Goal: Find specific page/section: Find specific page/section

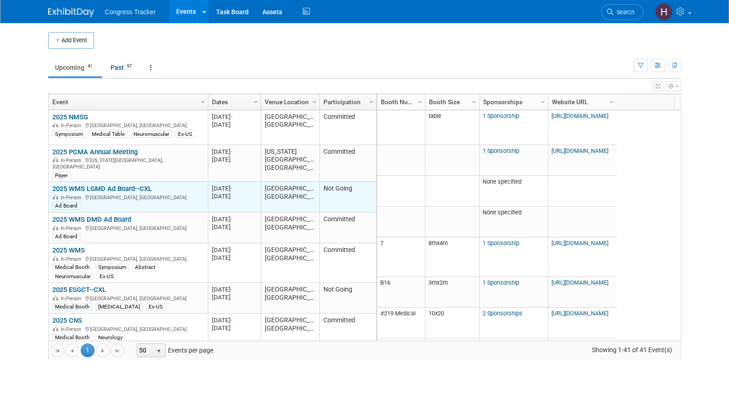
click at [95, 184] on link "2025 WMS LGMD Ad Board--CXL" at bounding box center [102, 188] width 100 height 8
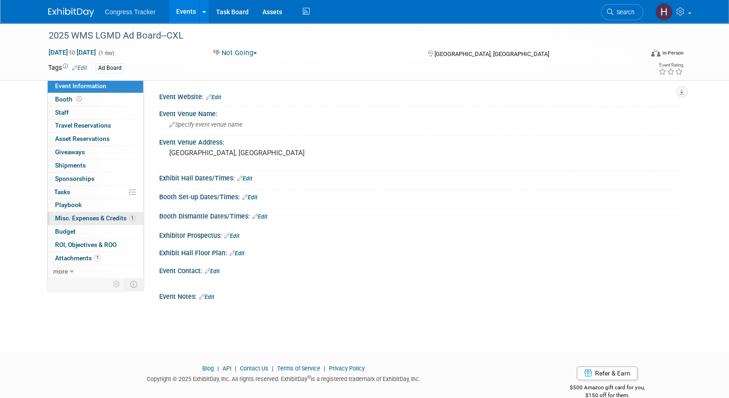
click at [94, 217] on span "Misc. Expenses & Credits 1" at bounding box center [95, 217] width 81 height 7
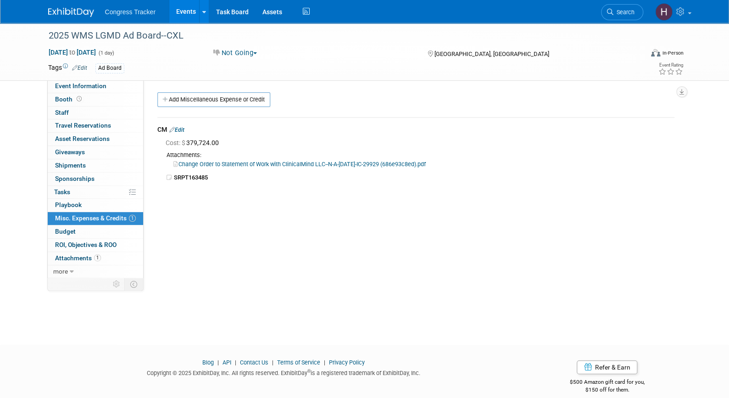
click at [368, 162] on link "Change Order to Statement of Work with ClinicalMind LLC--N-A-[DATE]-IC-29929 (6…" at bounding box center [299, 164] width 252 height 7
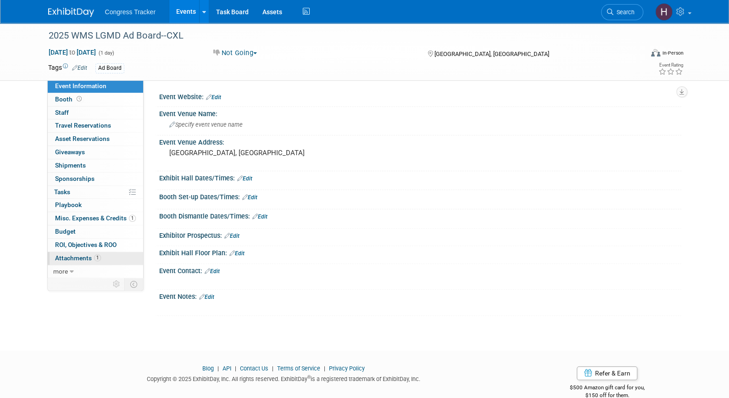
click at [85, 256] on span "Attachments 1" at bounding box center [78, 257] width 46 height 7
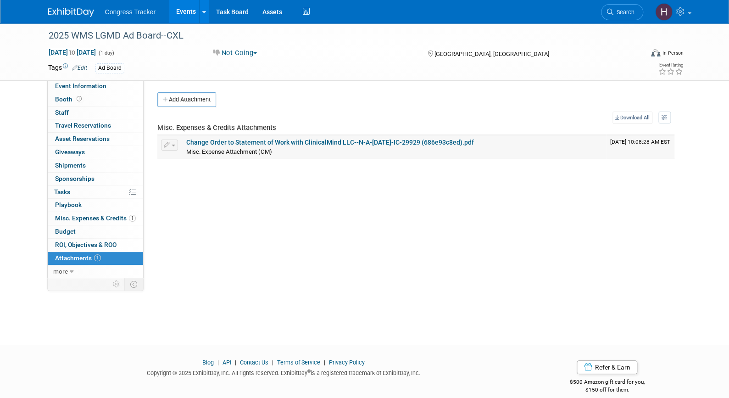
click at [267, 139] on link "Change Order to Statement of Work with ClinicalMind LLC--N-A-July 14 2025-IC-29…" at bounding box center [330, 142] width 288 height 7
click at [179, 11] on link "Events" at bounding box center [185, 11] width 33 height 23
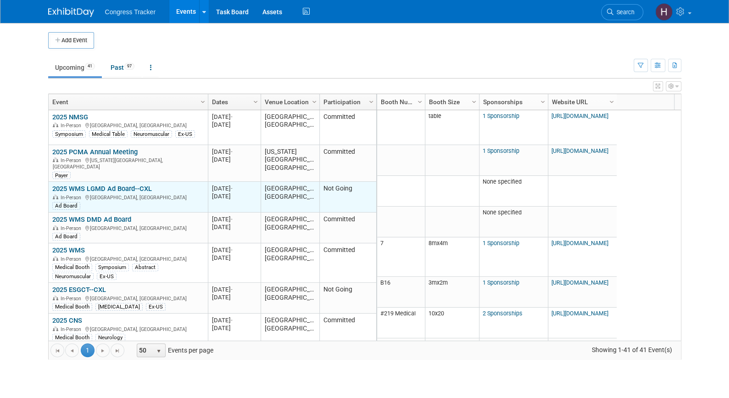
click at [92, 184] on link "2025 WMS LGMD Ad Board--CXL" at bounding box center [102, 188] width 100 height 8
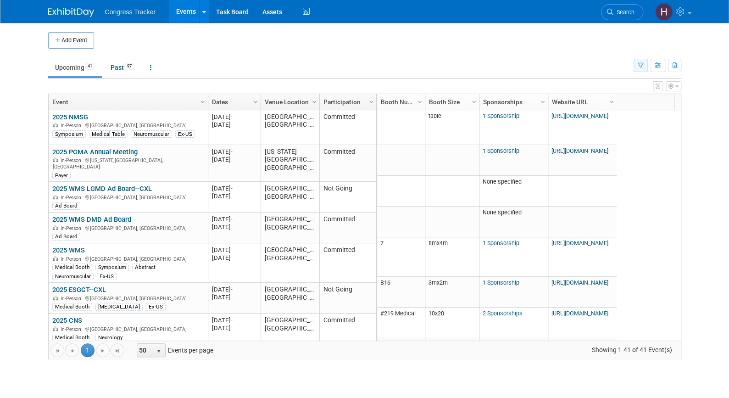
click at [642, 67] on icon "button" at bounding box center [641, 66] width 6 height 6
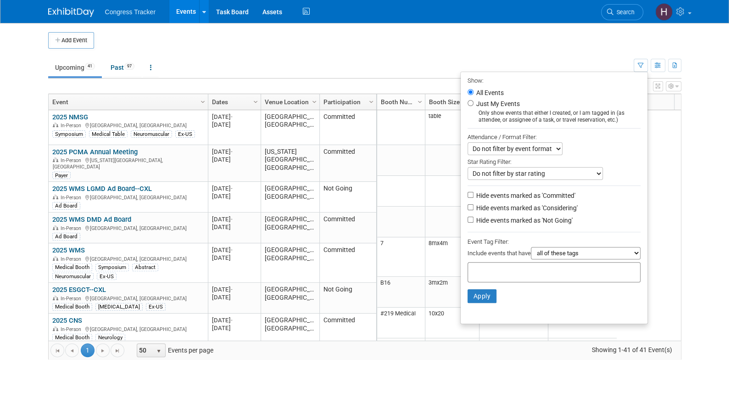
click at [575, 268] on div at bounding box center [554, 272] width 173 height 20
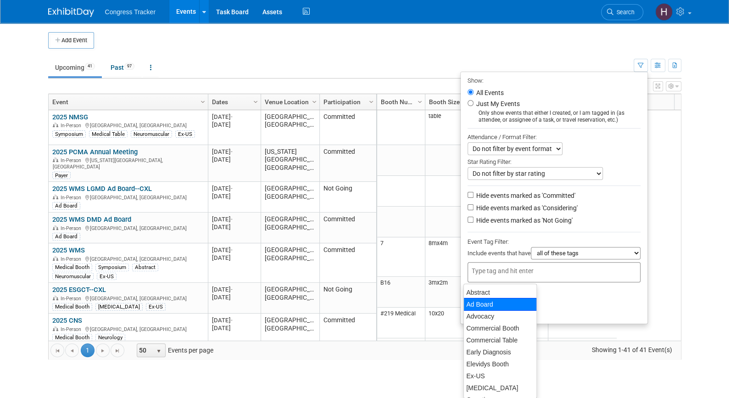
click at [501, 303] on div "Ad Board" at bounding box center [499, 304] width 73 height 13
type input "Ad Board"
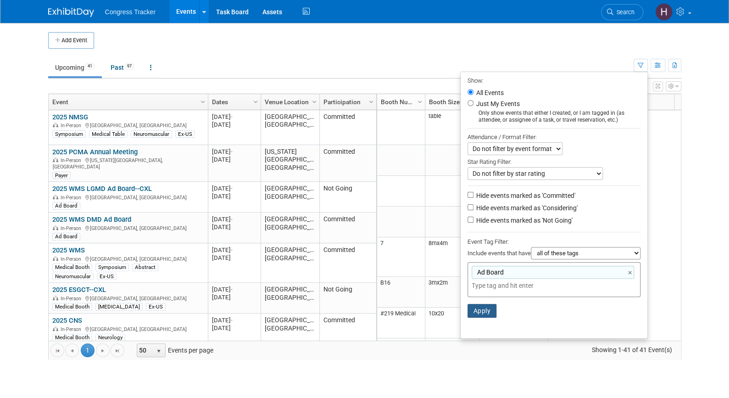
click at [485, 312] on button "Apply" at bounding box center [482, 311] width 29 height 14
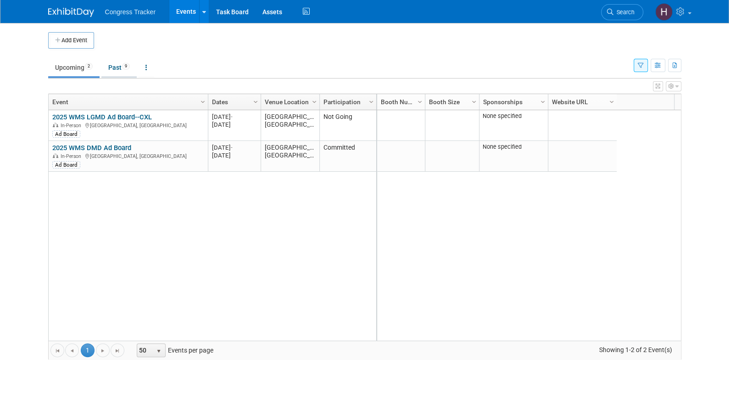
click at [116, 71] on link "Past 9" at bounding box center [118, 67] width 35 height 17
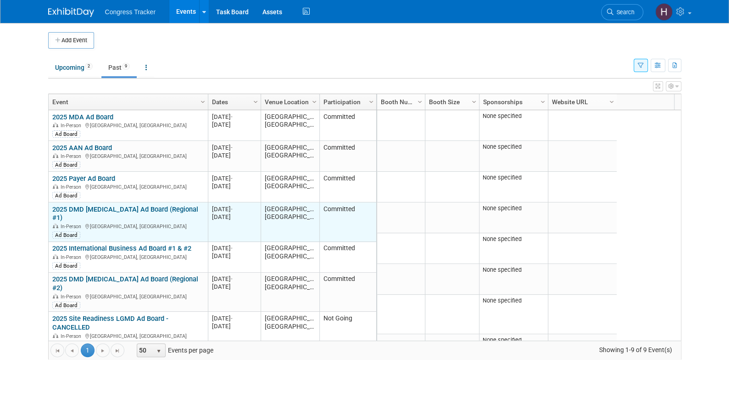
scroll to position [63, 0]
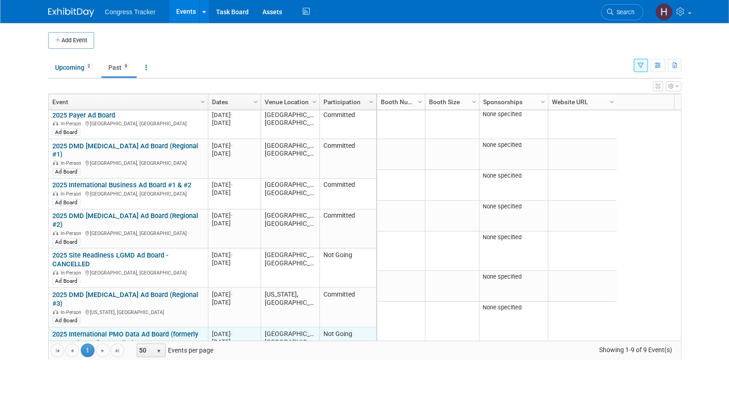
click at [128, 330] on link "2025 International PMO Data Ad Board (formerly EPNS Ad Board)-Cancelled" at bounding box center [125, 338] width 146 height 17
click at [114, 330] on link "2025 International PMO Data Ad Board (formerly EPNS Ad Board)-Cancelled" at bounding box center [125, 338] width 146 height 17
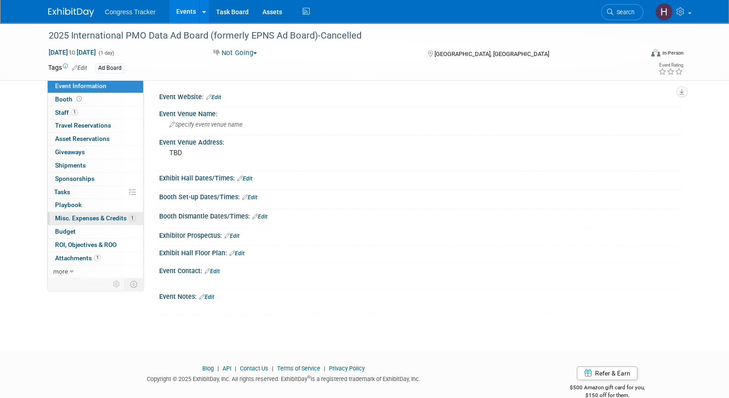
click at [110, 218] on span "Misc. Expenses & Credits 1" at bounding box center [95, 217] width 81 height 7
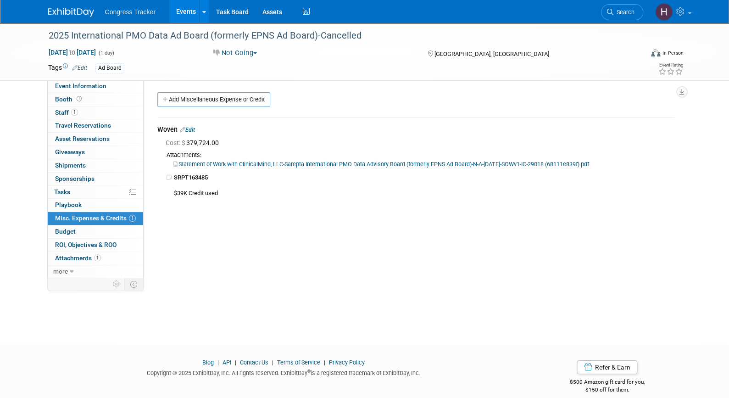
click at [230, 165] on link "Statement of Work with ClinicalMind, LLC-Sarepta International PMO Data Advisor…" at bounding box center [381, 164] width 416 height 7
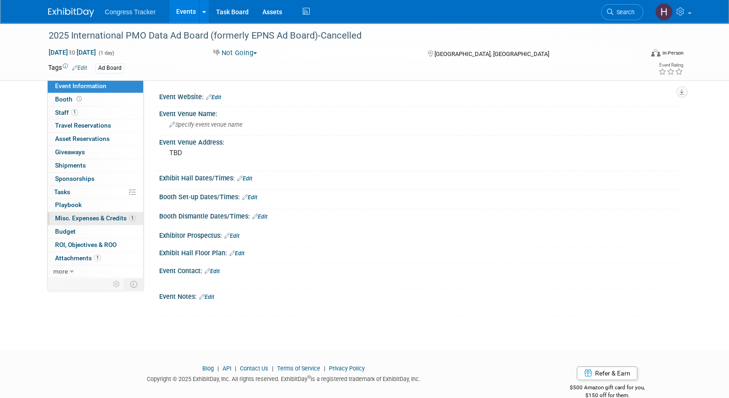
click at [95, 217] on span "Misc. Expenses & Credits 1" at bounding box center [95, 217] width 81 height 7
